Goal: Task Accomplishment & Management: Manage account settings

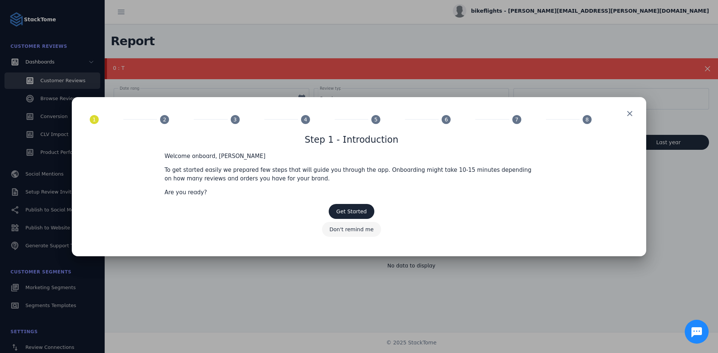
drag, startPoint x: 353, startPoint y: 214, endPoint x: 351, endPoint y: 223, distance: 9.3
click at [351, 223] on span "Step 1 - Introduction Welcome onboard, [PERSON_NAME] To get started easily we p…" at bounding box center [352, 185] width 524 height 105
click at [347, 211] on span "Get Started" at bounding box center [351, 212] width 30 height 6
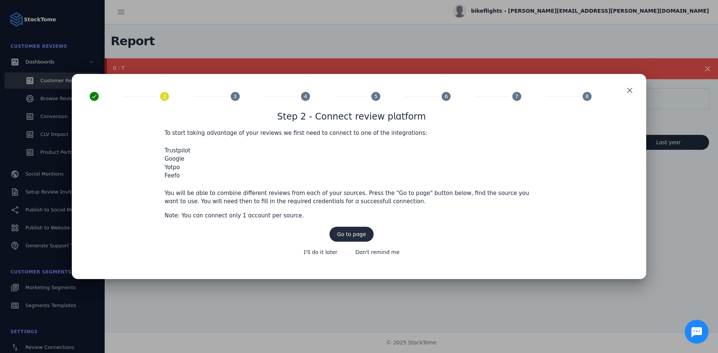
click at [352, 237] on span "Go to page" at bounding box center [351, 234] width 29 height 5
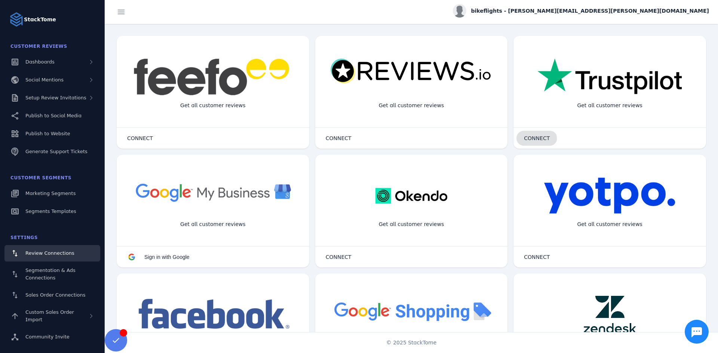
click at [525, 139] on span "CONNECT" at bounding box center [537, 138] width 26 height 5
